Goal: Complete application form

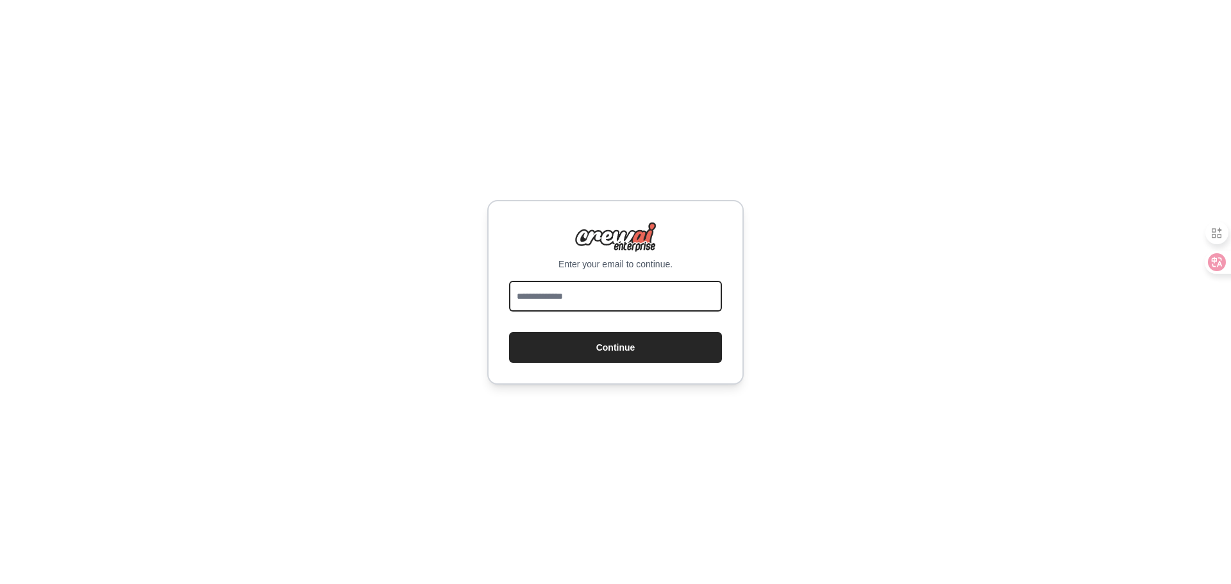
click at [565, 304] on input "email" at bounding box center [615, 296] width 213 height 31
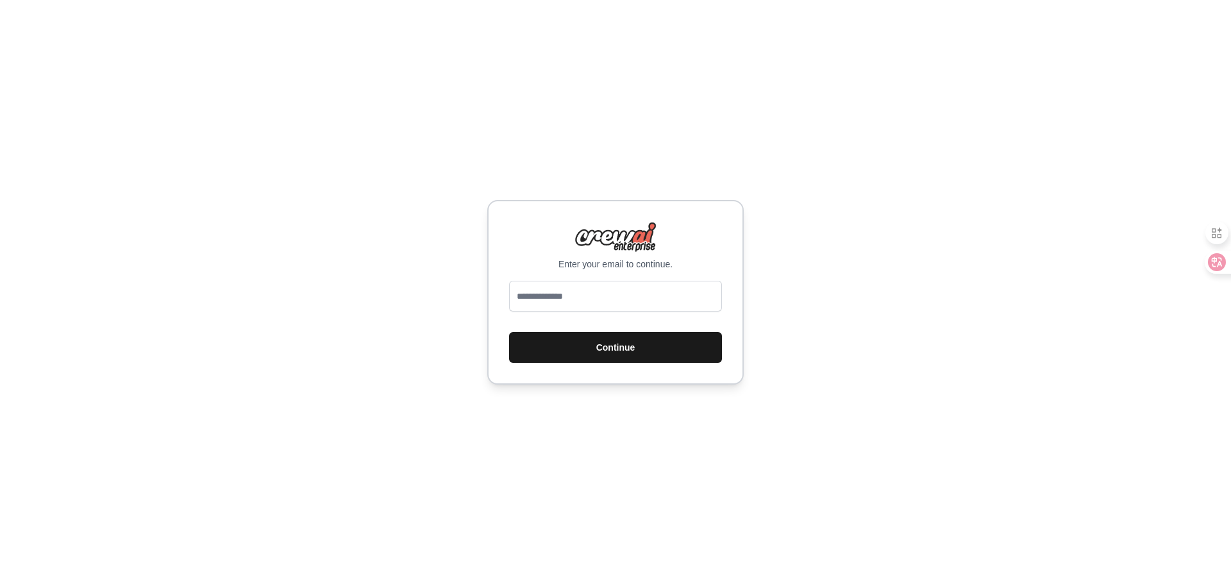
click at [538, 349] on button "Continue" at bounding box center [615, 347] width 213 height 31
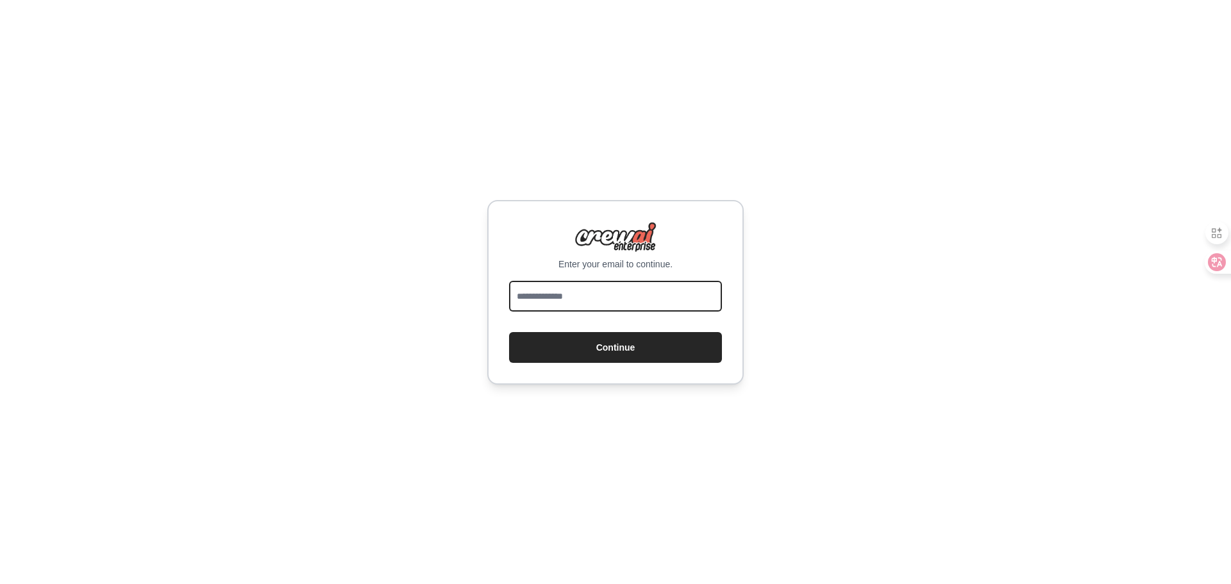
click at [557, 303] on input "email" at bounding box center [615, 296] width 213 height 31
click at [585, 301] on input "email" at bounding box center [615, 296] width 213 height 31
type input "**********"
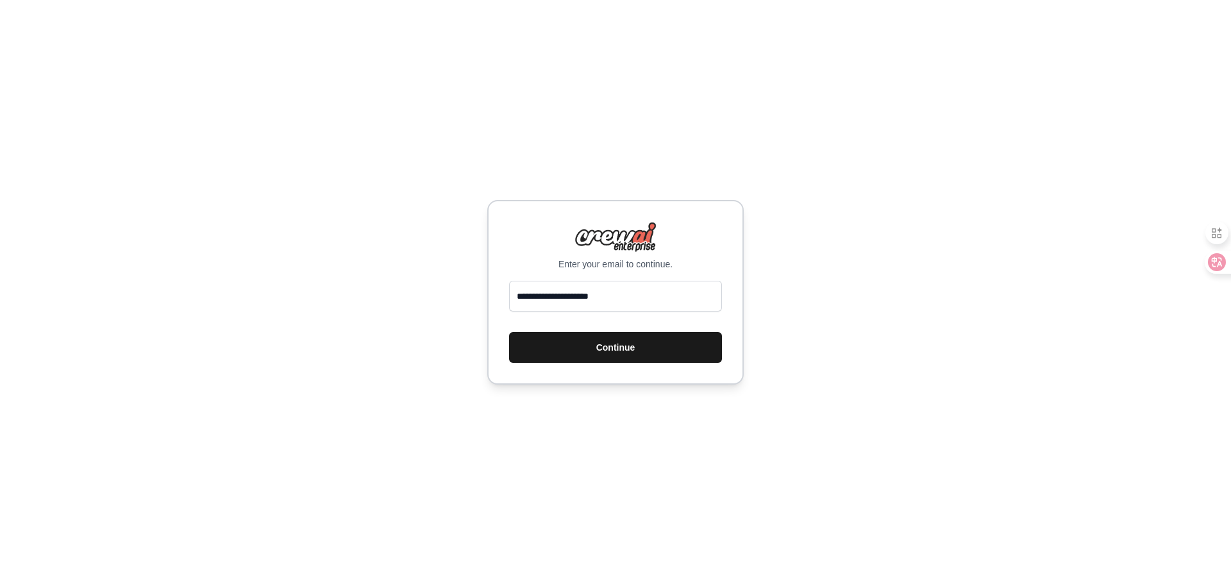
click at [610, 344] on button "Continue" at bounding box center [615, 347] width 213 height 31
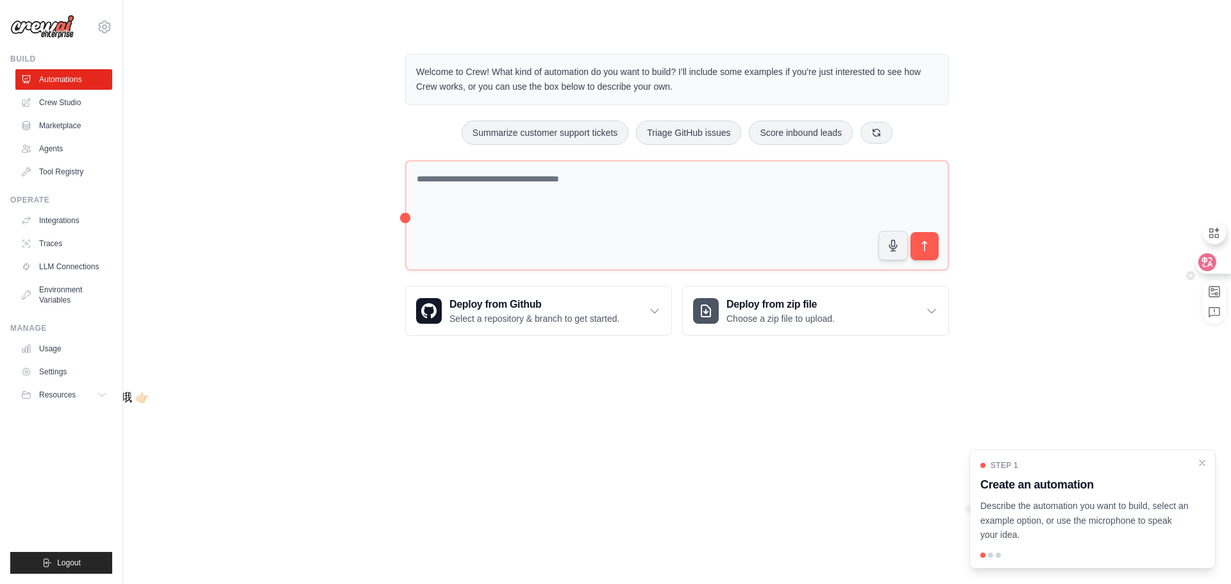
click at [1215, 257] on div at bounding box center [1212, 262] width 35 height 23
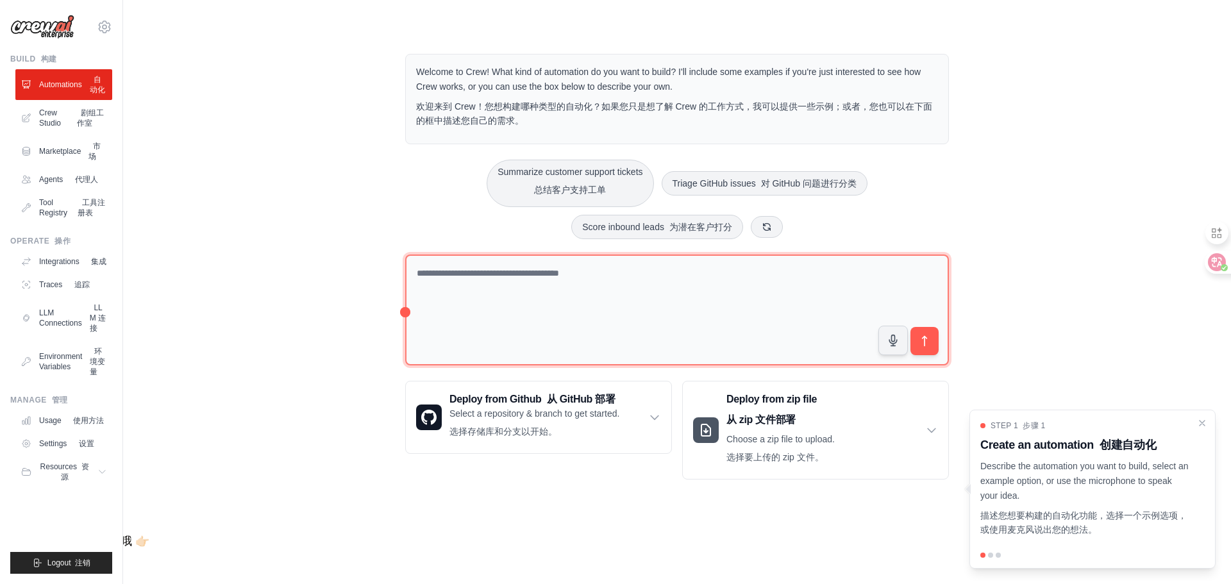
click at [560, 308] on textarea at bounding box center [677, 309] width 544 height 111
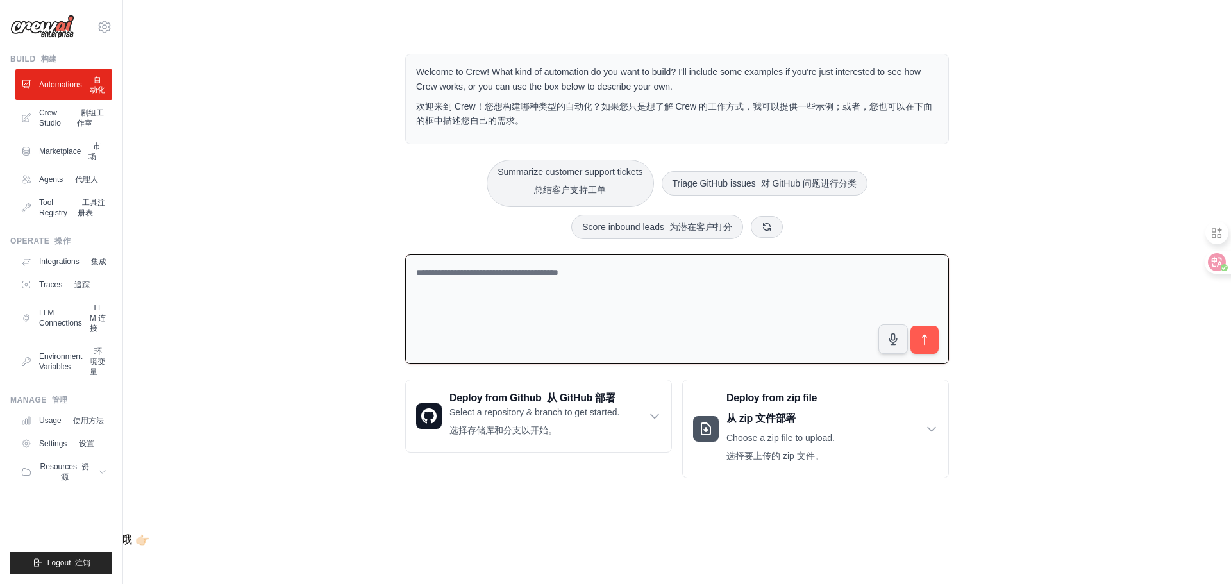
click at [499, 313] on textarea at bounding box center [677, 309] width 544 height 110
